Goal: Task Accomplishment & Management: Complete application form

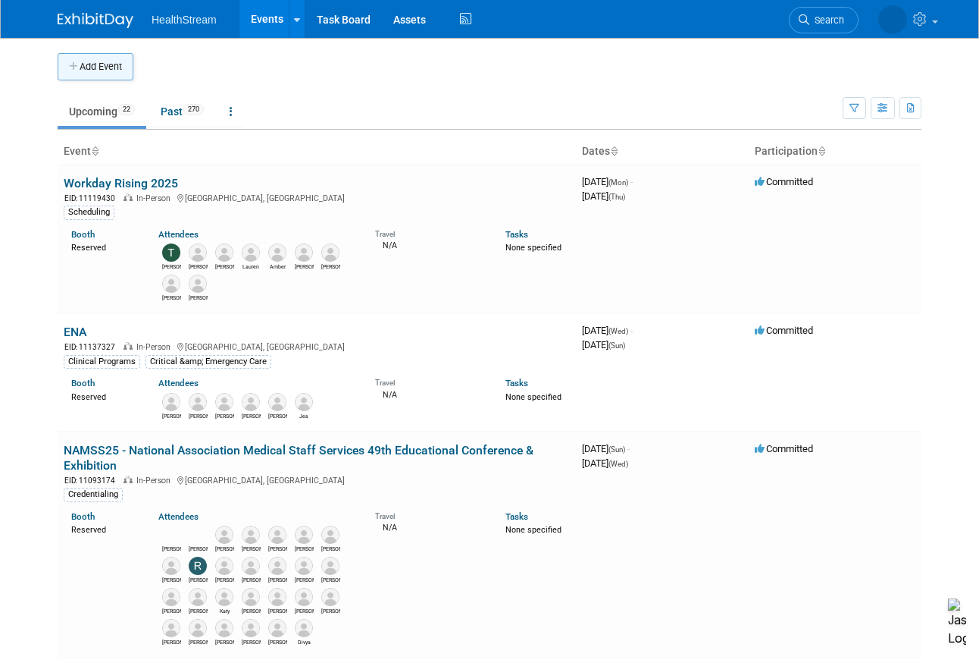
click at [111, 71] on button "Add Event" at bounding box center [96, 66] width 76 height 27
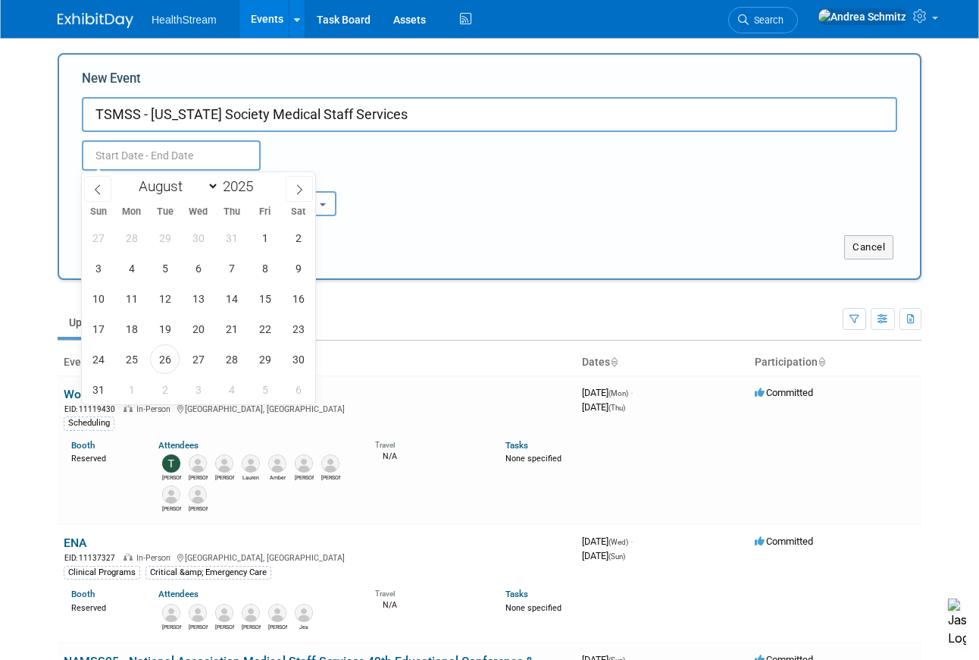
drag, startPoint x: 941, startPoint y: 130, endPoint x: 914, endPoint y: 127, distance: 26.7
click at [941, 130] on body "HealthStream Events Add Event Bulk Upload Events Shareable Event Boards Recentl…" at bounding box center [489, 330] width 979 height 660
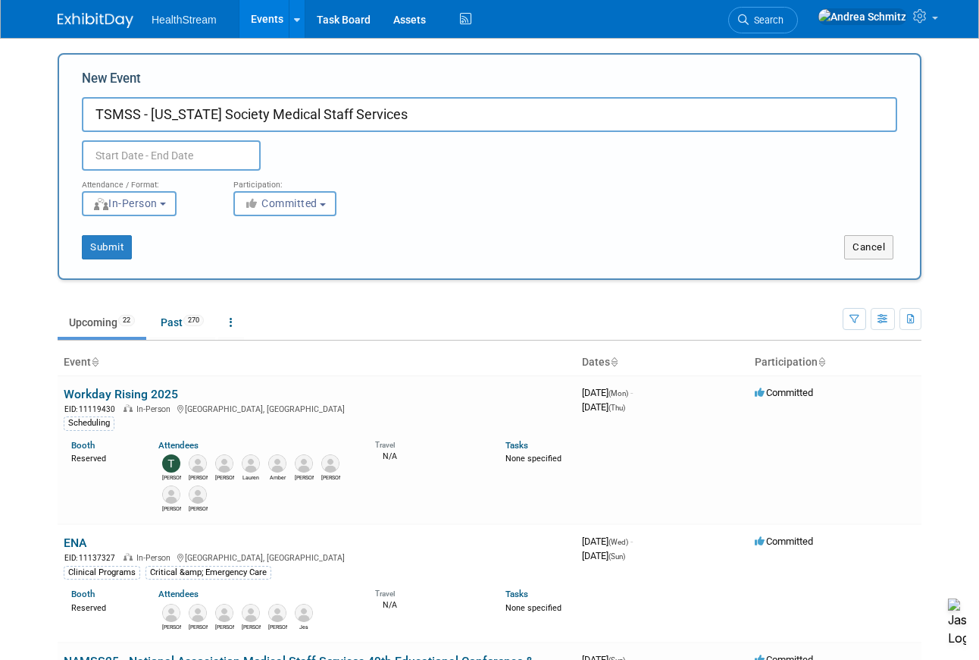
click at [597, 115] on input "TSMSS - [US_STATE] Society Medical Staff Services" at bounding box center [490, 114] width 816 height 35
paste input "49th Annual Conference & Exhibition"
click at [375, 115] on input "TSMSS - [US_STATE] Society Medical Staff Services49th Annual Conference & Exhib…" at bounding box center [490, 114] width 816 height 35
type input "TSMSS - [US_STATE] Society Medical Staff Services 49th Annual Conference & Exhi…"
click at [196, 152] on input "text" at bounding box center [171, 155] width 179 height 30
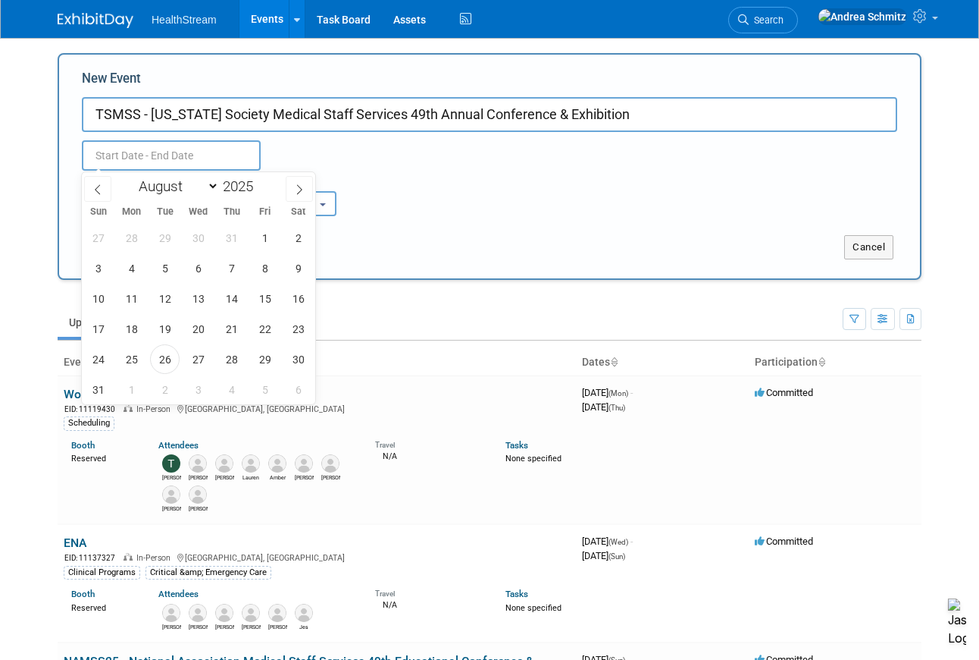
drag, startPoint x: 882, startPoint y: 152, endPoint x: 870, endPoint y: 150, distance: 11.6
click at [882, 152] on div "Duplicate Event Warning" at bounding box center [490, 151] width 838 height 39
click at [163, 160] on input "text" at bounding box center [171, 155] width 179 height 30
click at [296, 190] on icon at bounding box center [299, 189] width 11 height 11
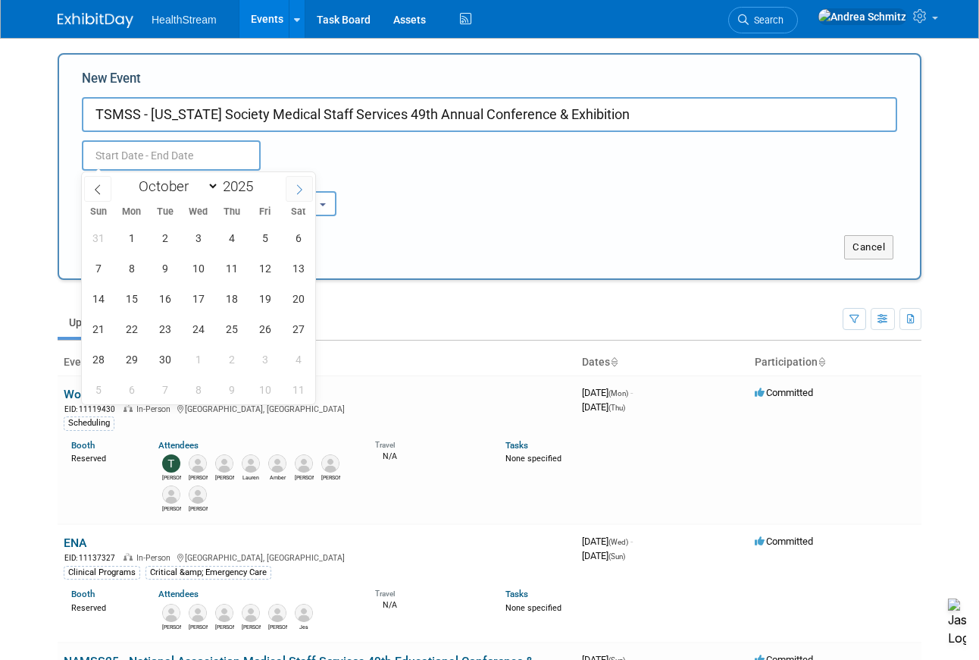
click at [296, 190] on icon at bounding box center [299, 189] width 11 height 11
select select "11"
click at [296, 190] on icon at bounding box center [299, 189] width 11 height 11
type input "2026"
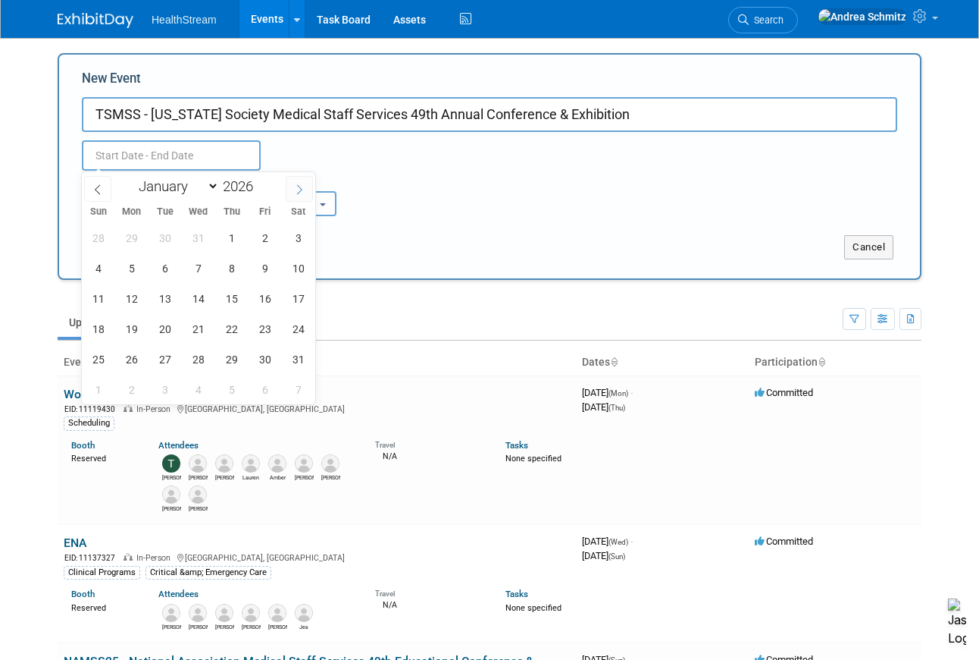
click at [296, 190] on icon at bounding box center [299, 189] width 11 height 11
select select "3"
click at [196, 268] on span "8" at bounding box center [198, 268] width 30 height 30
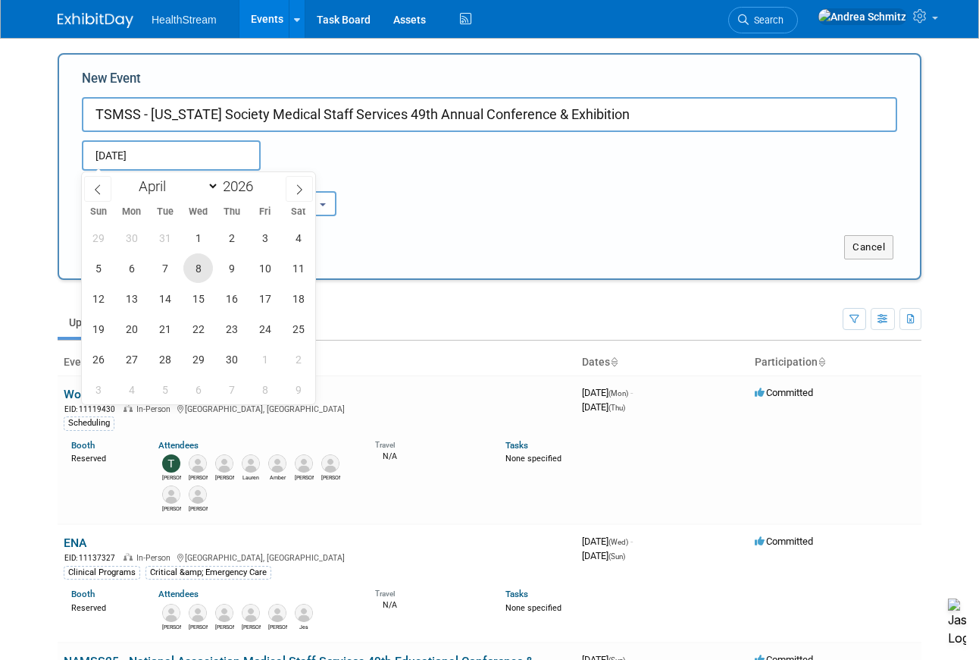
type input "[DATE] to [DATE]"
drag, startPoint x: 907, startPoint y: 150, endPoint x: 872, endPoint y: 152, distance: 35.7
click at [907, 150] on div "[DATE] to [DATE] Duplicate Event Warning" at bounding box center [490, 151] width 838 height 39
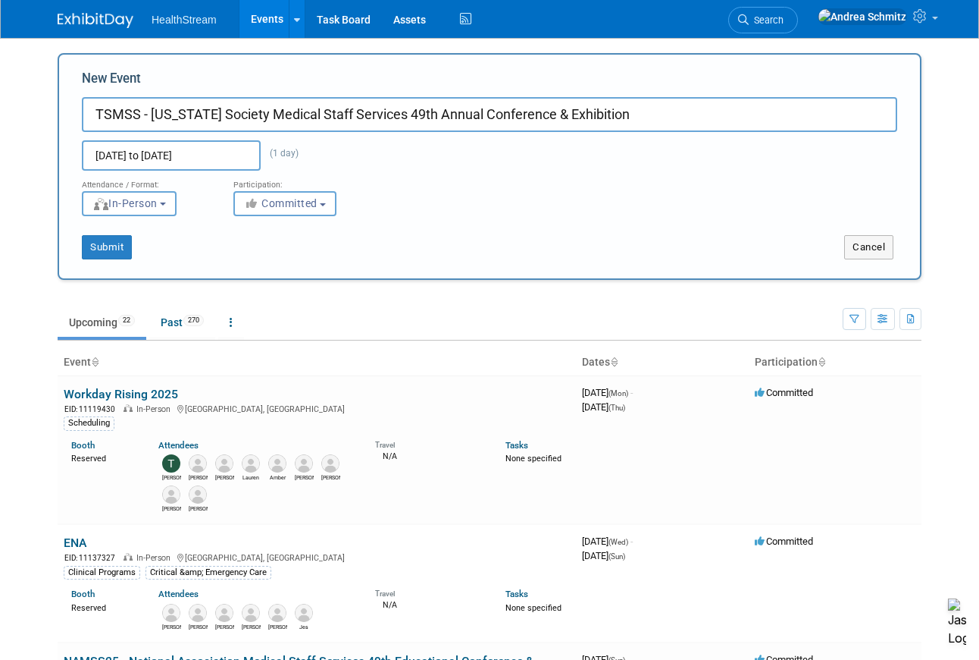
click at [205, 155] on input "[DATE] to [DATE]" at bounding box center [171, 155] width 179 height 30
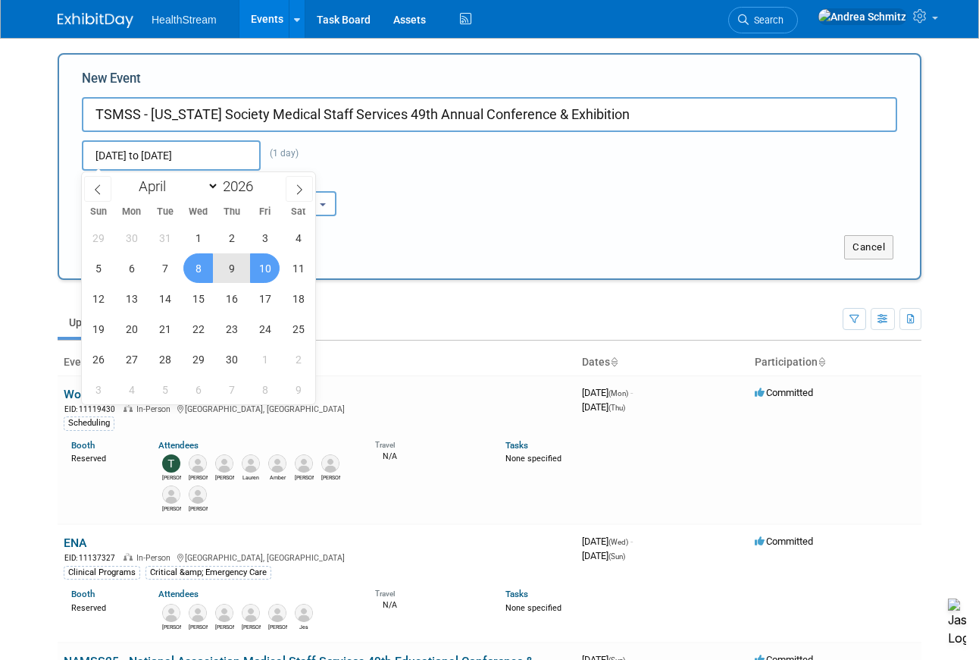
click at [260, 265] on span "10" at bounding box center [265, 268] width 30 height 30
type input "[DATE] to [DATE]"
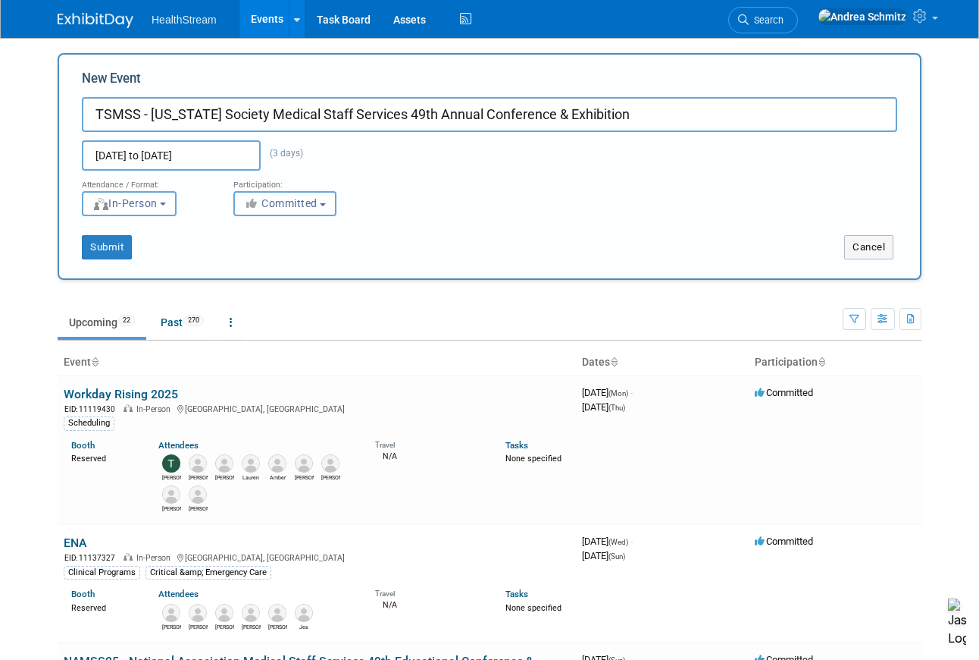
click at [304, 205] on span "Committed" at bounding box center [281, 203] width 74 height 12
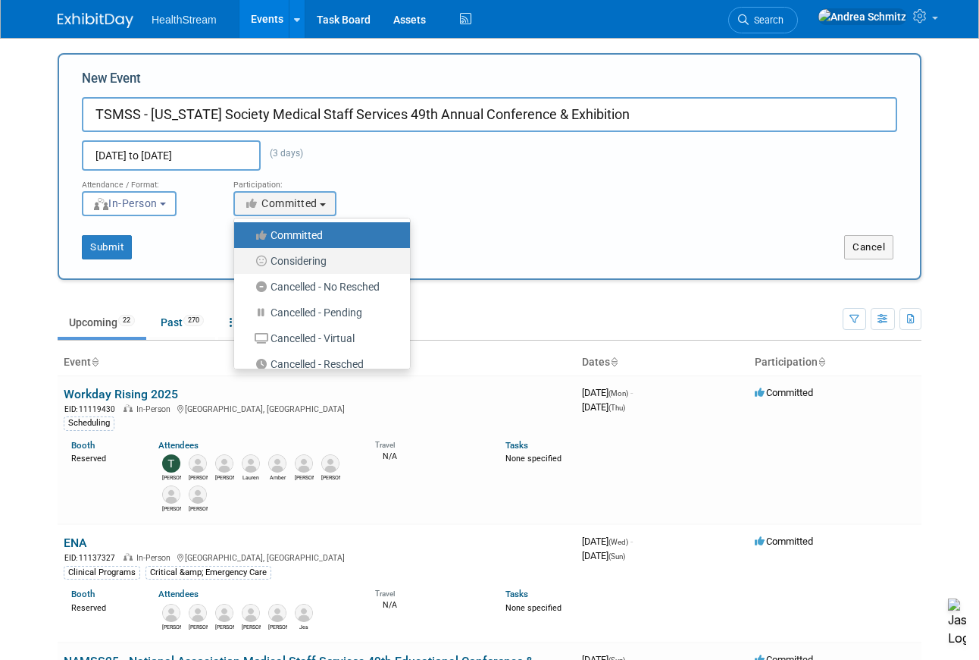
click at [305, 262] on label "Considering" at bounding box center [318, 261] width 153 height 20
click at [248, 262] on input "Considering" at bounding box center [243, 261] width 10 height 10
select select "2"
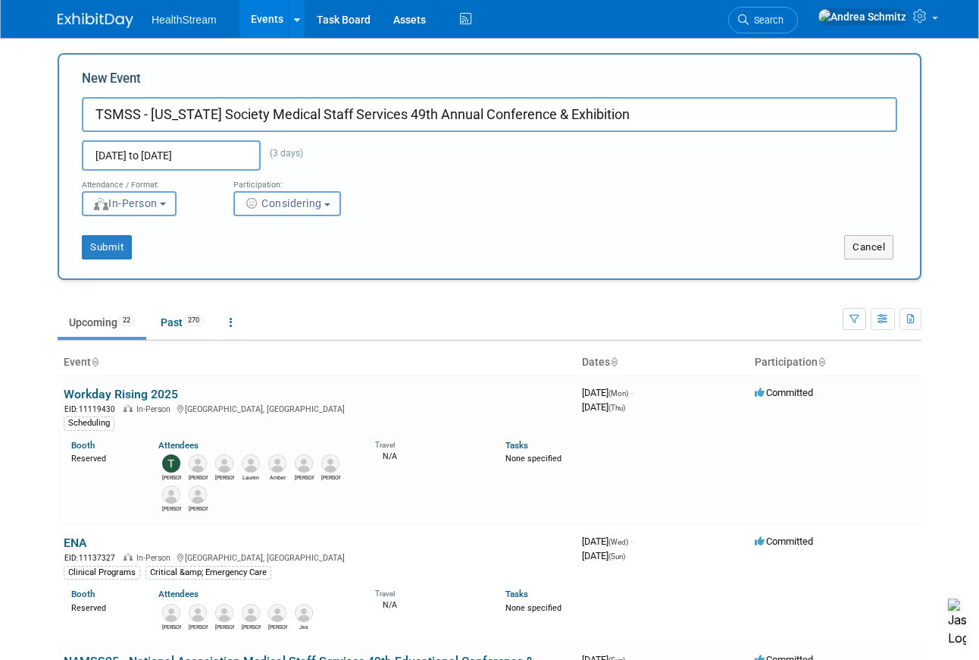
click at [148, 206] on span "In-Person" at bounding box center [124, 203] width 65 height 12
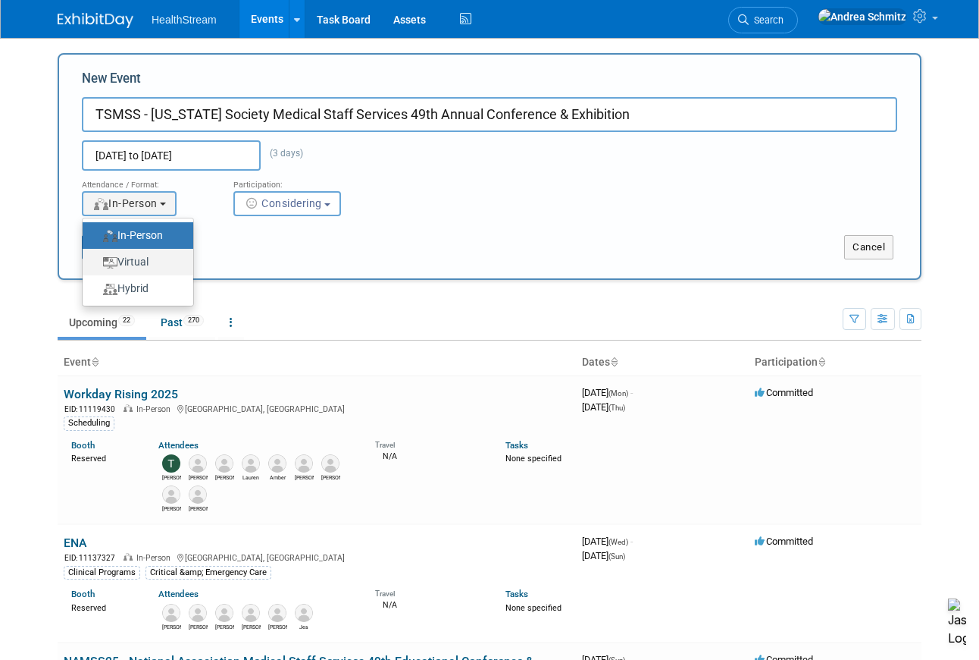
click at [144, 258] on label "Virtual" at bounding box center [134, 262] width 88 height 20
click at [96, 258] on input "Virtual" at bounding box center [91, 262] width 10 height 10
select select "2"
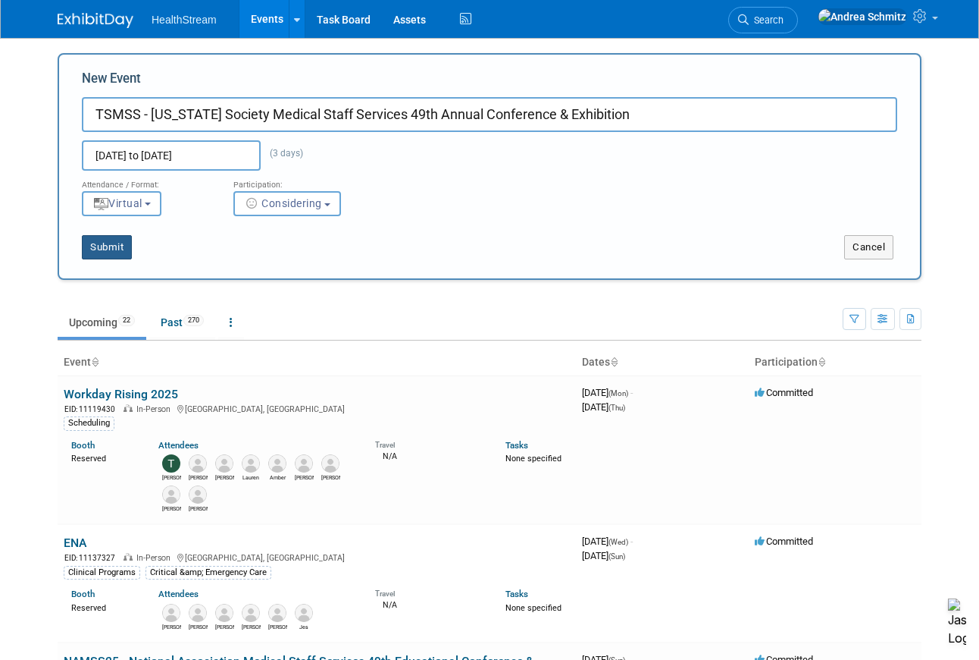
click at [118, 245] on button "Submit" at bounding box center [107, 247] width 50 height 24
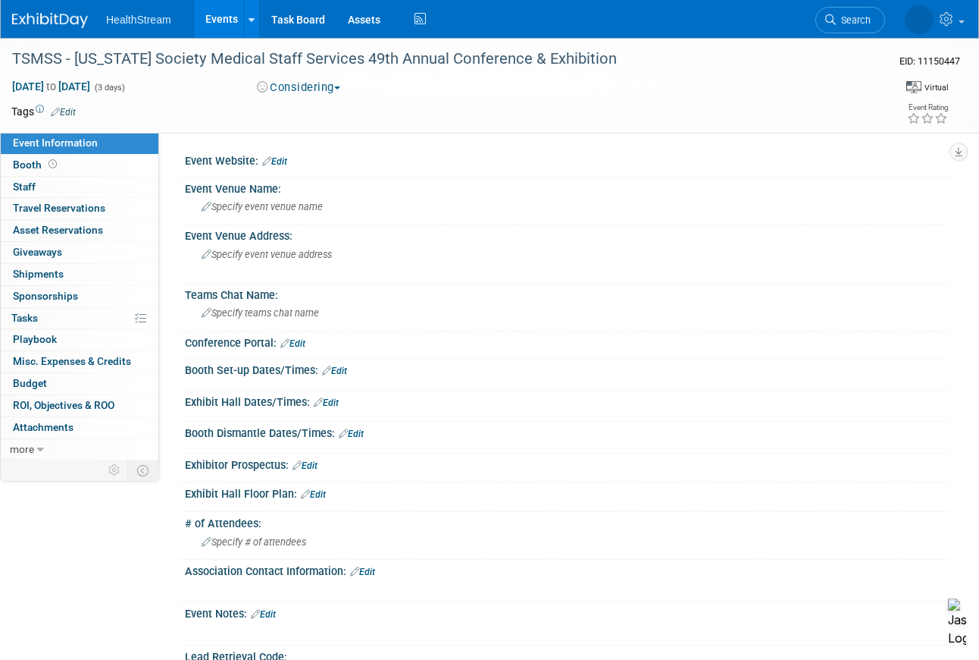
click at [866, 122] on div "Event Rating" at bounding box center [881, 115] width 160 height 27
click at [72, 114] on link "Edit" at bounding box center [63, 112] width 25 height 11
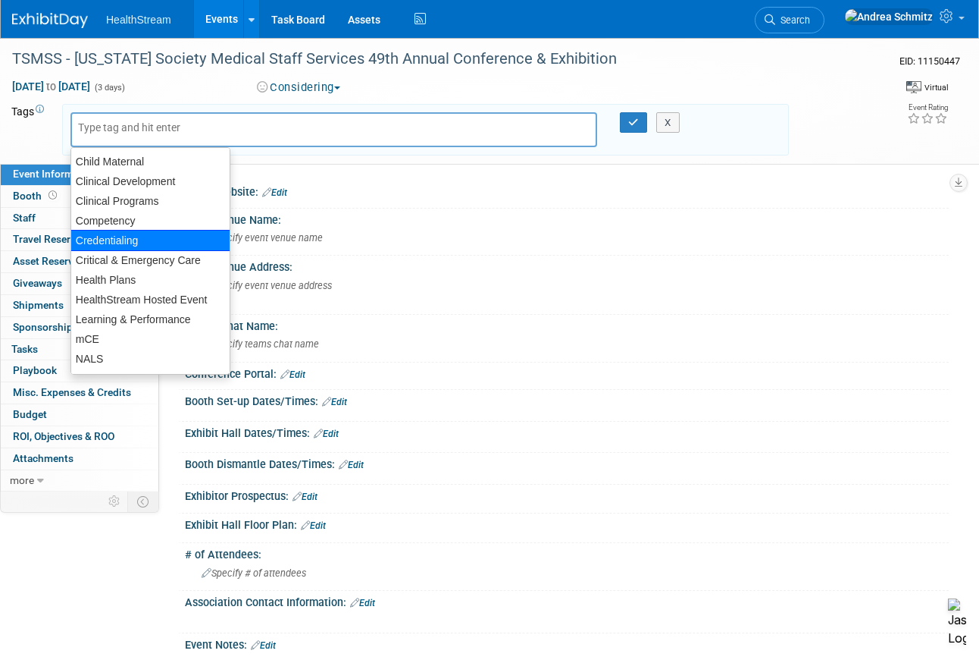
click at [112, 240] on div "Credentialing" at bounding box center [151, 240] width 160 height 21
type input "Credentialing"
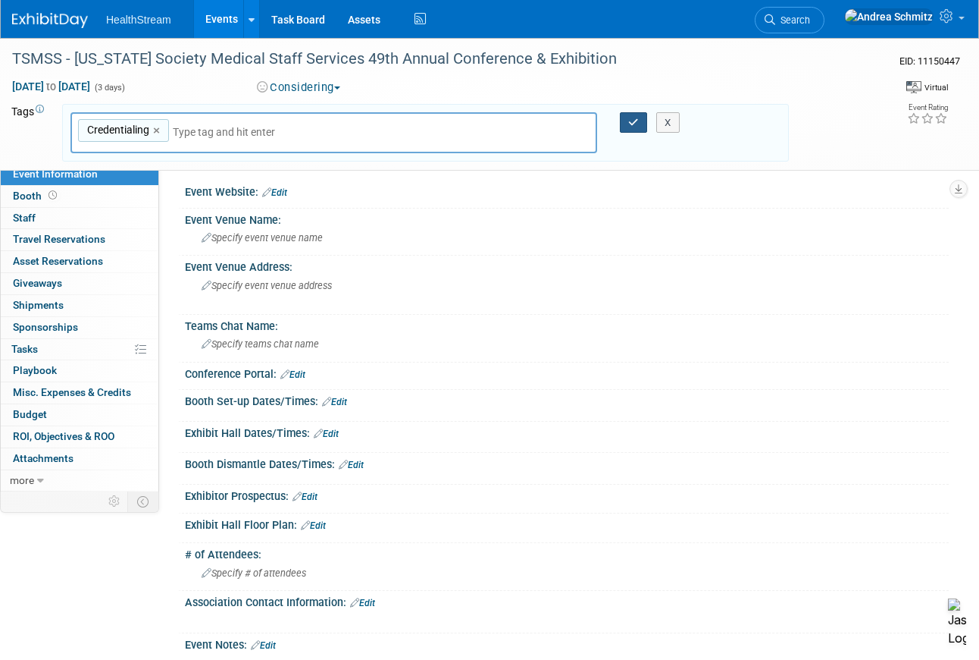
click at [635, 121] on icon "button" at bounding box center [633, 123] width 11 height 10
